Goal: Transaction & Acquisition: Subscribe to service/newsletter

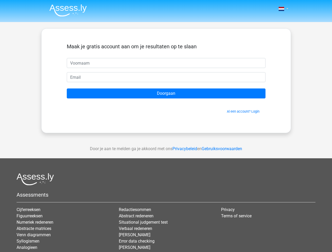
click at [282, 9] on span at bounding box center [282, 9] width 6 height 4
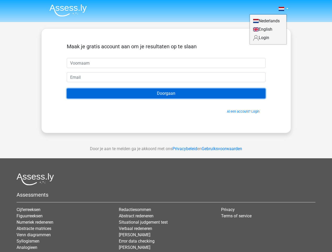
click at [166, 94] on input "Doorgaan" at bounding box center [166, 94] width 199 height 10
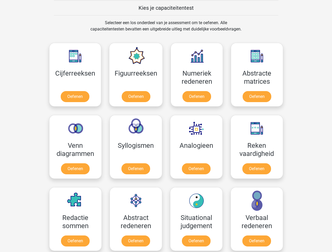
scroll to position [204, 0]
